Goal: Information Seeking & Learning: Learn about a topic

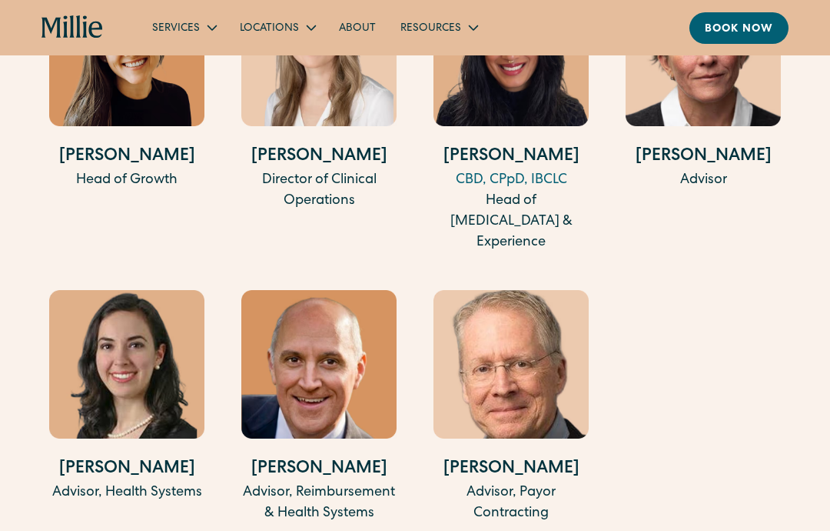
scroll to position [4911, 0]
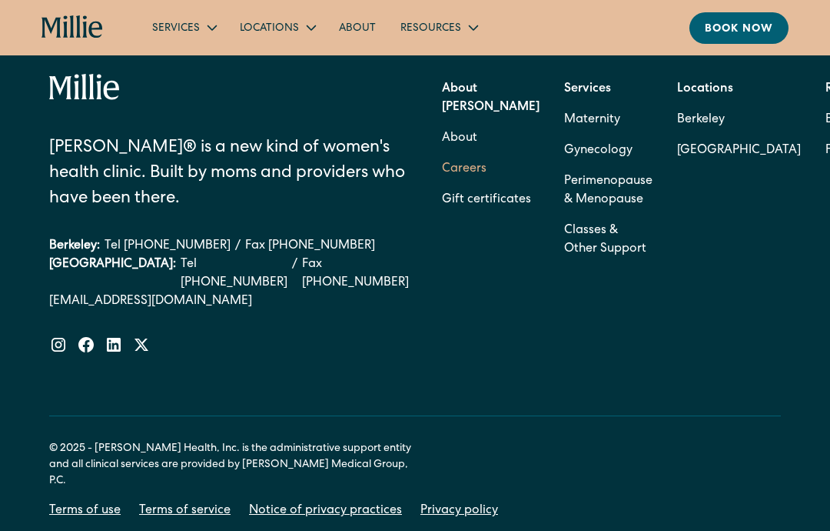
click at [474, 173] on link "Careers" at bounding box center [464, 169] width 45 height 31
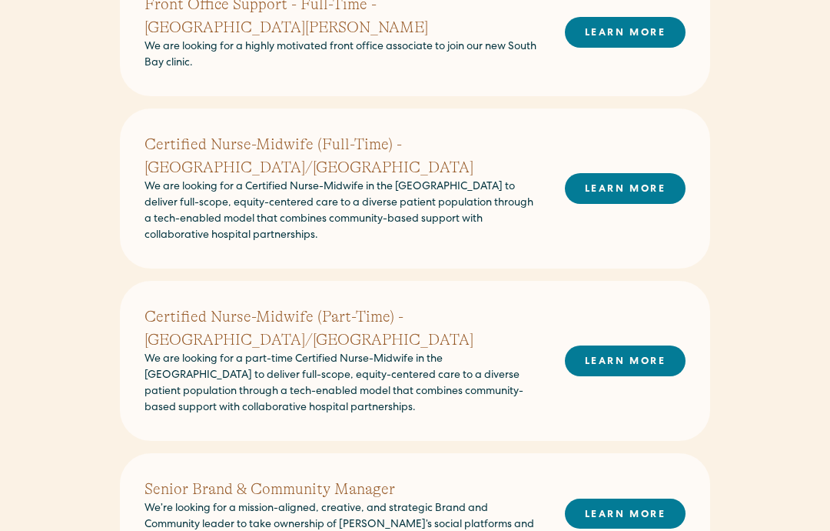
scroll to position [699, 0]
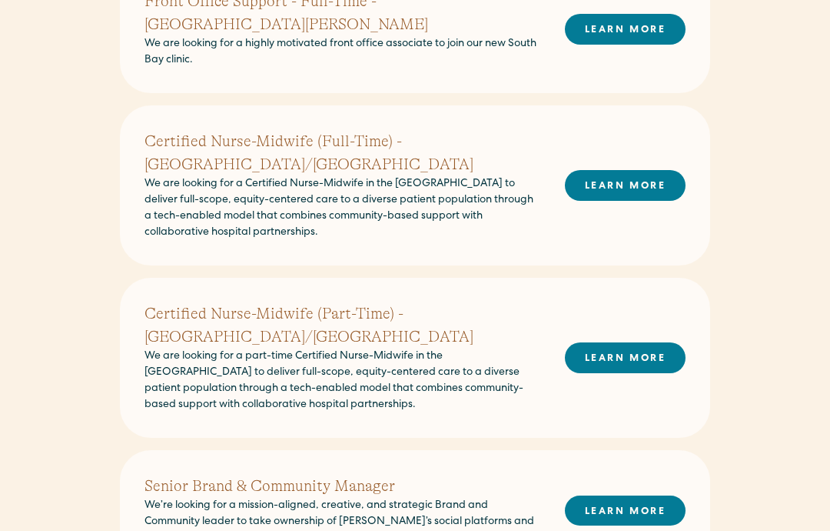
click at [381, 475] on h2 "Senior Brand & Community Manager" at bounding box center [343, 486] width 396 height 23
click at [610, 496] on link "LEARN MORE" at bounding box center [625, 511] width 121 height 30
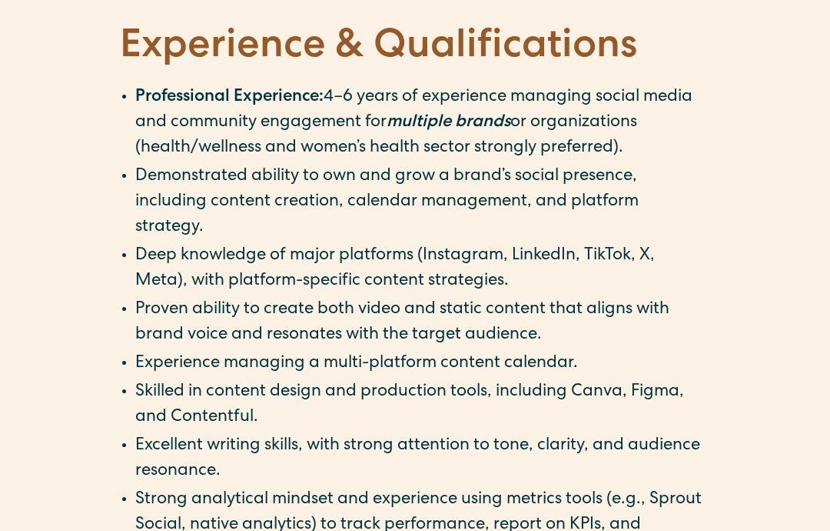
scroll to position [1681, 0]
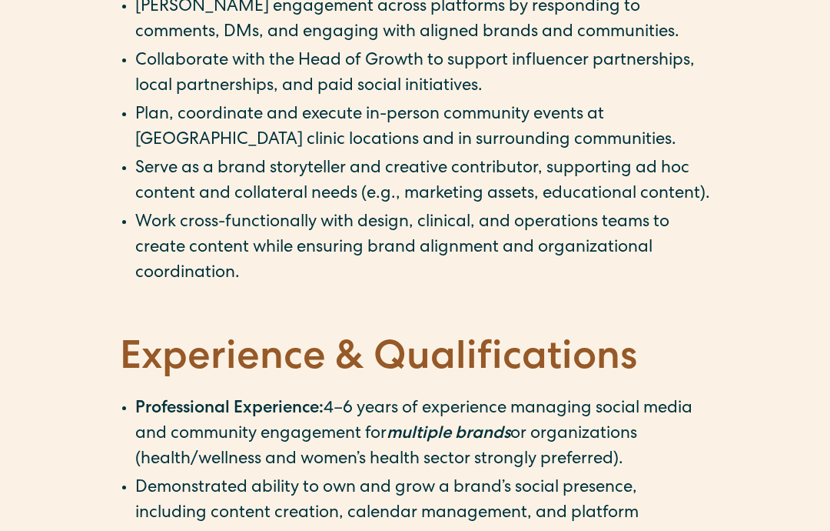
scroll to position [1368, 0]
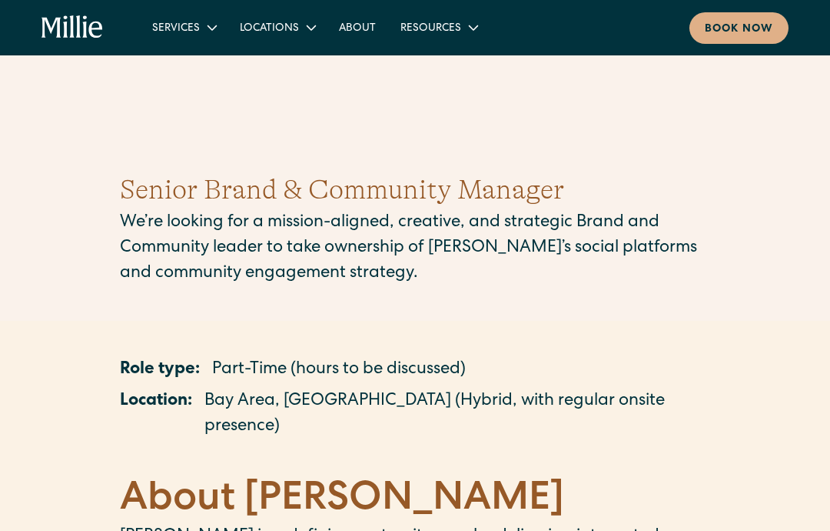
click at [56, 28] on icon "home" at bounding box center [73, 27] width 62 height 24
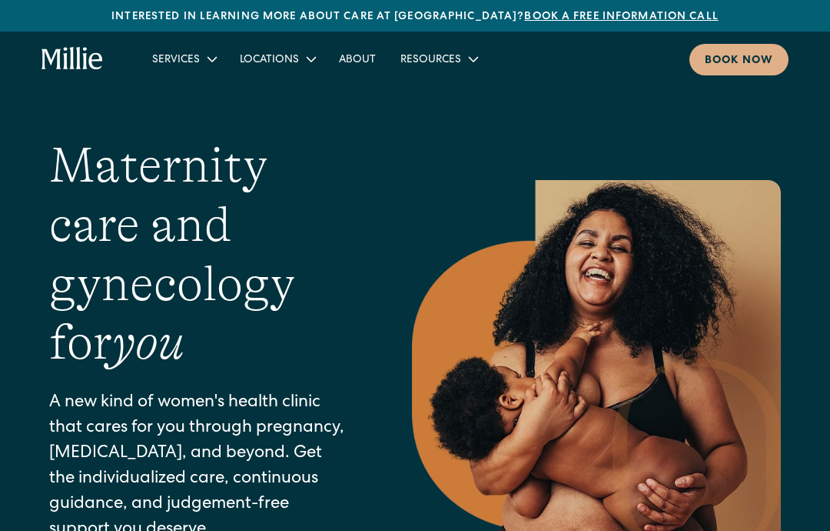
click at [58, 59] on icon "home" at bounding box center [51, 59] width 19 height 20
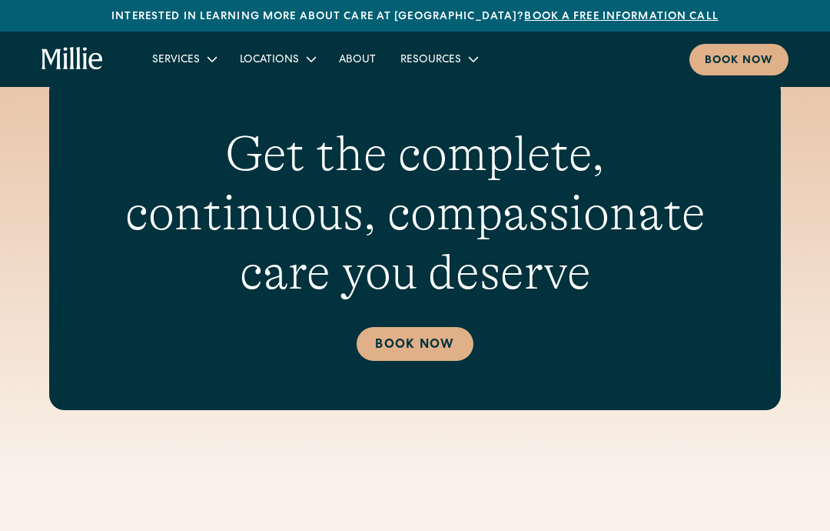
scroll to position [6096, 0]
click at [355, 55] on link "About" at bounding box center [358, 58] width 62 height 25
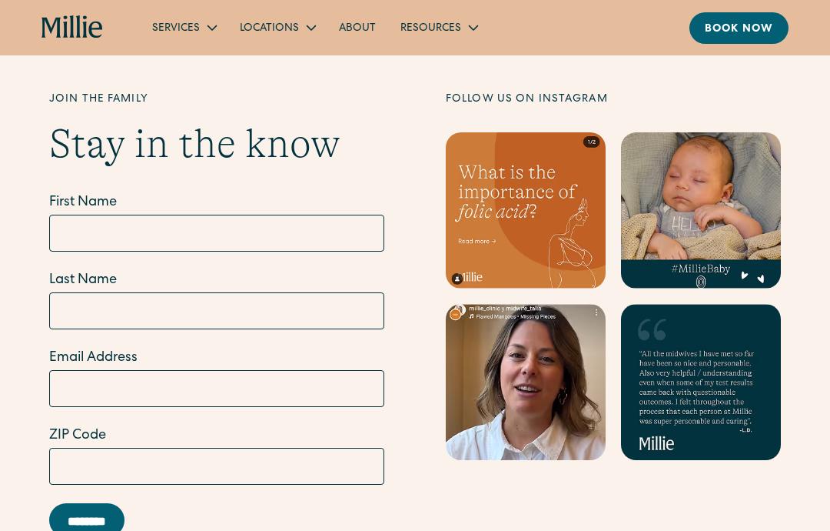
scroll to position [4325, 0]
